Goal: Check status: Check status

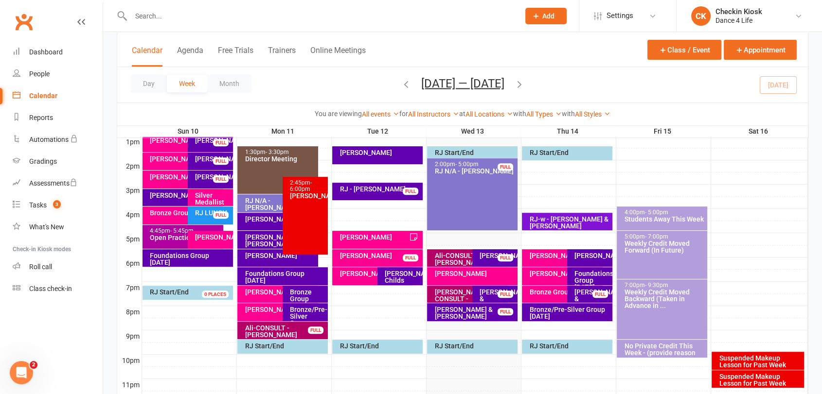
click at [411, 90] on span "[DATE] — [DATE] [DATE] Sun Mon Tue Wed Thu Fri Sat 27 28 29 30 31 01 02 03 04 0…" at bounding box center [462, 84] width 103 height 17
click at [404, 87] on icon "button" at bounding box center [406, 83] width 11 height 11
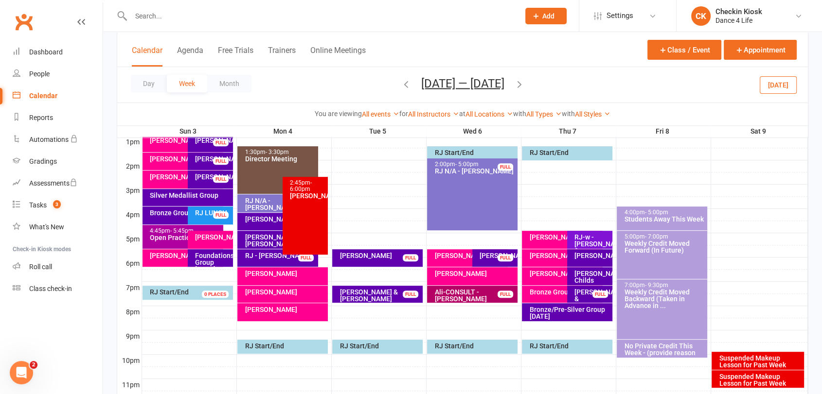
click at [519, 87] on icon "button" at bounding box center [519, 83] width 11 height 11
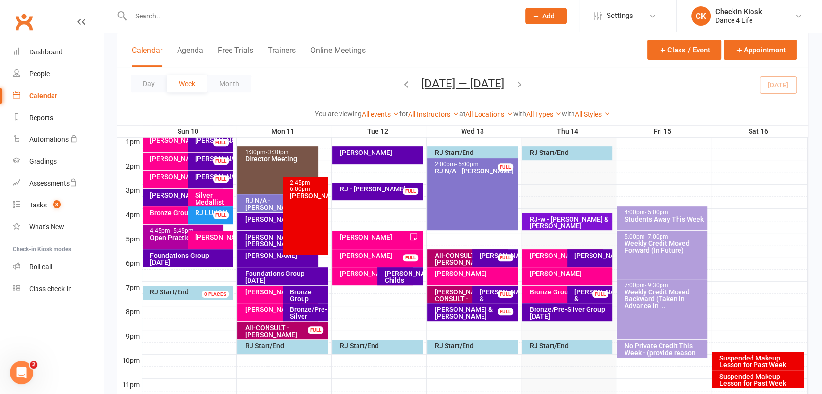
click at [782, 80] on div "Day Week Month [DATE] — [DATE] [DATE] Sun Mon Tue Wed Thu Fri Sat 27 28 29 30 3…" at bounding box center [462, 84] width 690 height 35
click at [401, 86] on icon "button" at bounding box center [406, 83] width 11 height 11
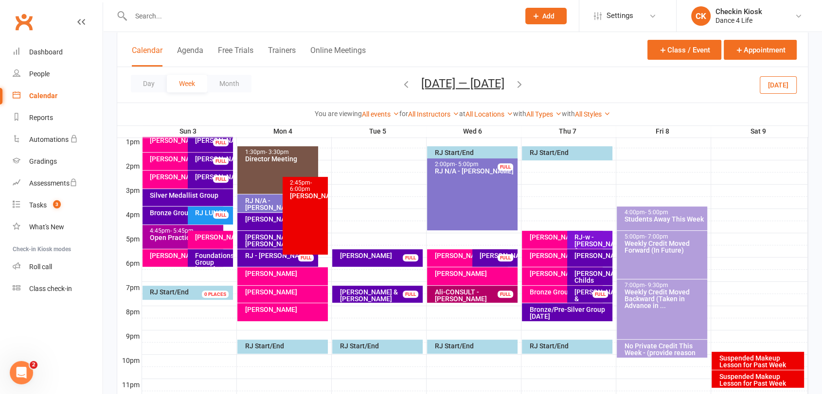
click at [552, 241] on div "[PERSON_NAME]" at bounding box center [563, 237] width 71 height 7
